Goal: Entertainment & Leisure: Consume media (video, audio)

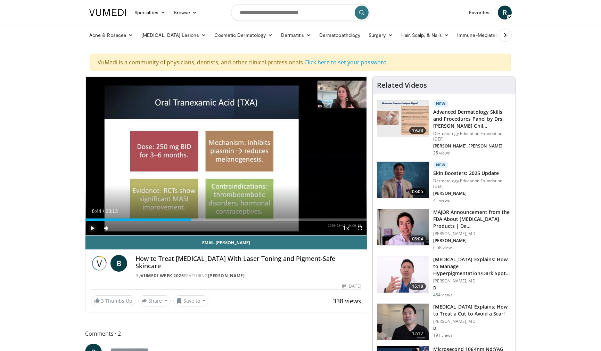
click at [92, 230] on span "Video Player" at bounding box center [92, 228] width 14 height 14
drag, startPoint x: 124, startPoint y: 229, endPoint x: 130, endPoint y: 228, distance: 6.3
click at [130, 228] on div "Volume Level" at bounding box center [122, 227] width 15 height 2
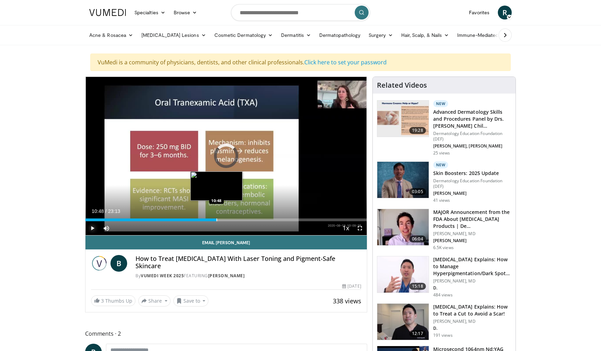
click at [216, 217] on div "Loaded : 41.99% 10:48 10:48" at bounding box center [225, 217] width 281 height 7
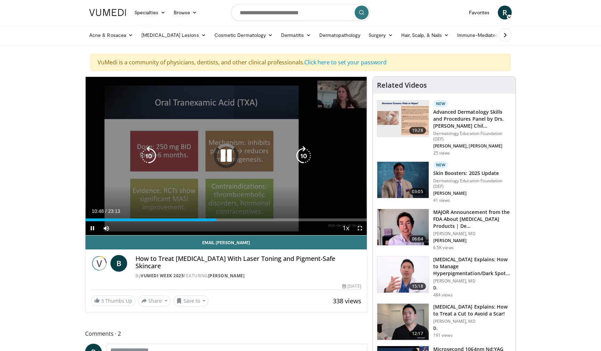
click at [361, 227] on video-js "**********" at bounding box center [225, 156] width 281 height 158
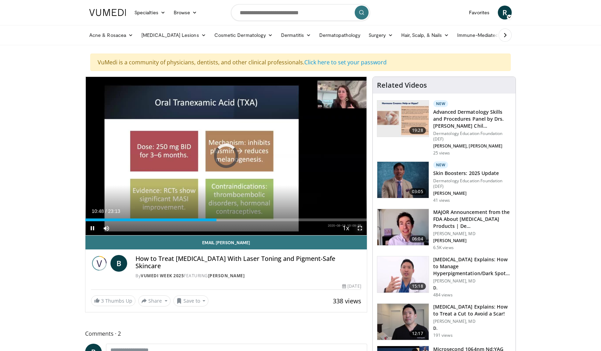
click at [359, 228] on span "Video Player" at bounding box center [360, 228] width 14 height 14
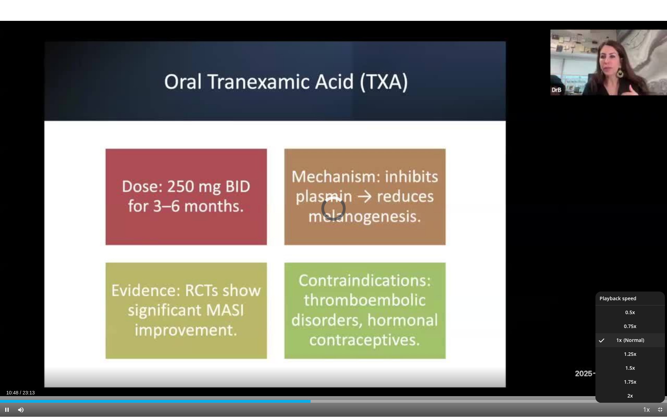
click at [601, 350] on span "Video Player" at bounding box center [646, 410] width 10 height 14
click at [601, 350] on span "1.75x" at bounding box center [630, 381] width 13 height 7
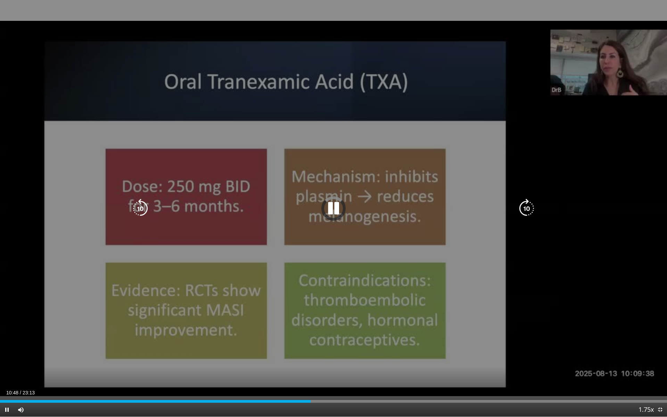
click at [331, 208] on icon "Video Player" at bounding box center [333, 208] width 19 height 19
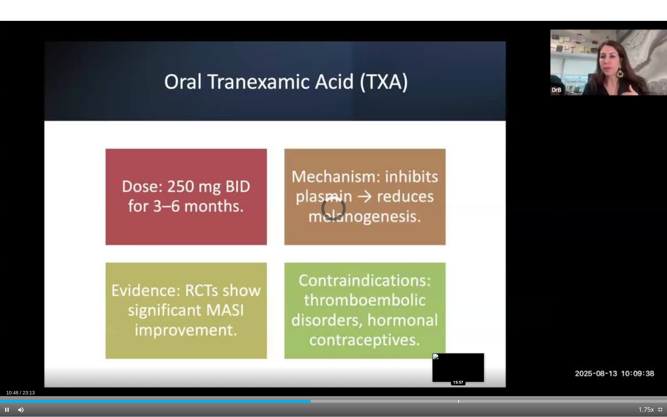
click at [458, 350] on div "Progress Bar" at bounding box center [458, 401] width 1 height 3
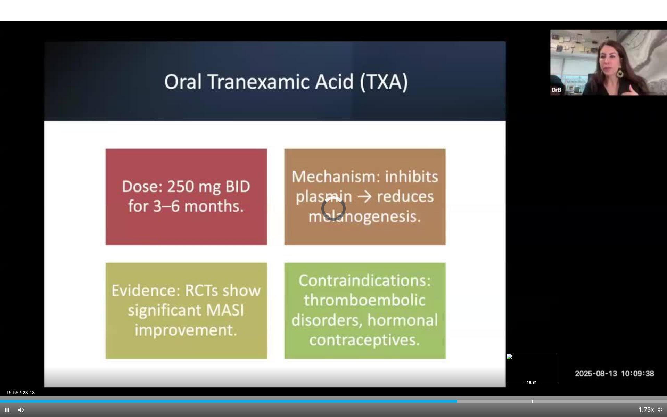
click at [532, 350] on div "Loaded : 0.00% 15:55 18:31" at bounding box center [333, 399] width 667 height 7
